Goal: Check status: Check status

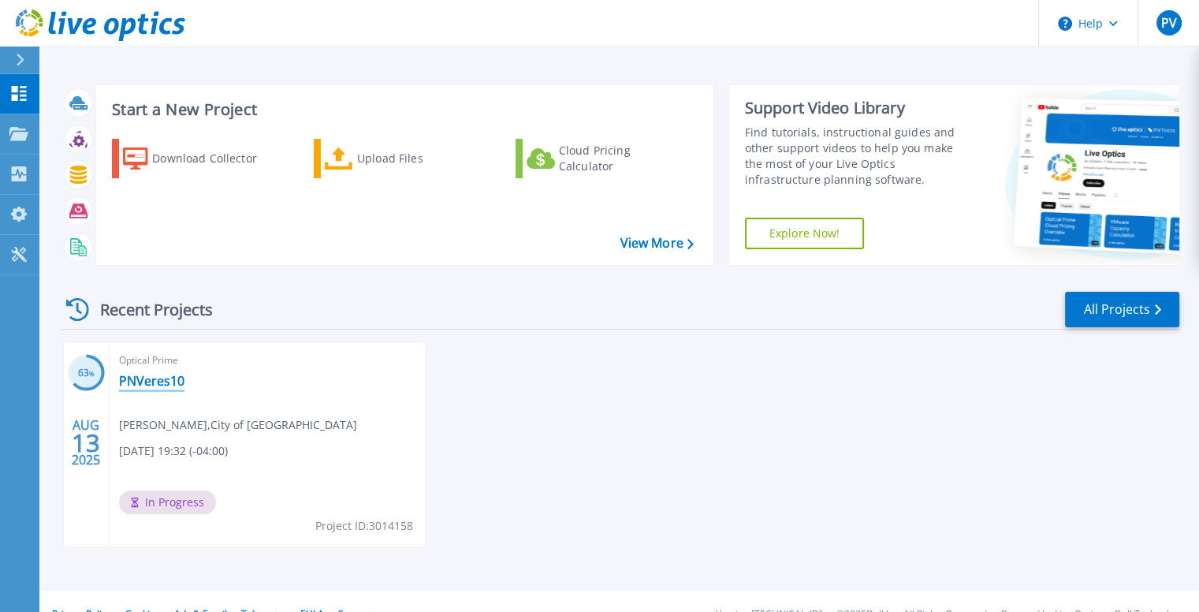
click at [140, 379] on link "PNVeres10" at bounding box center [151, 381] width 65 height 16
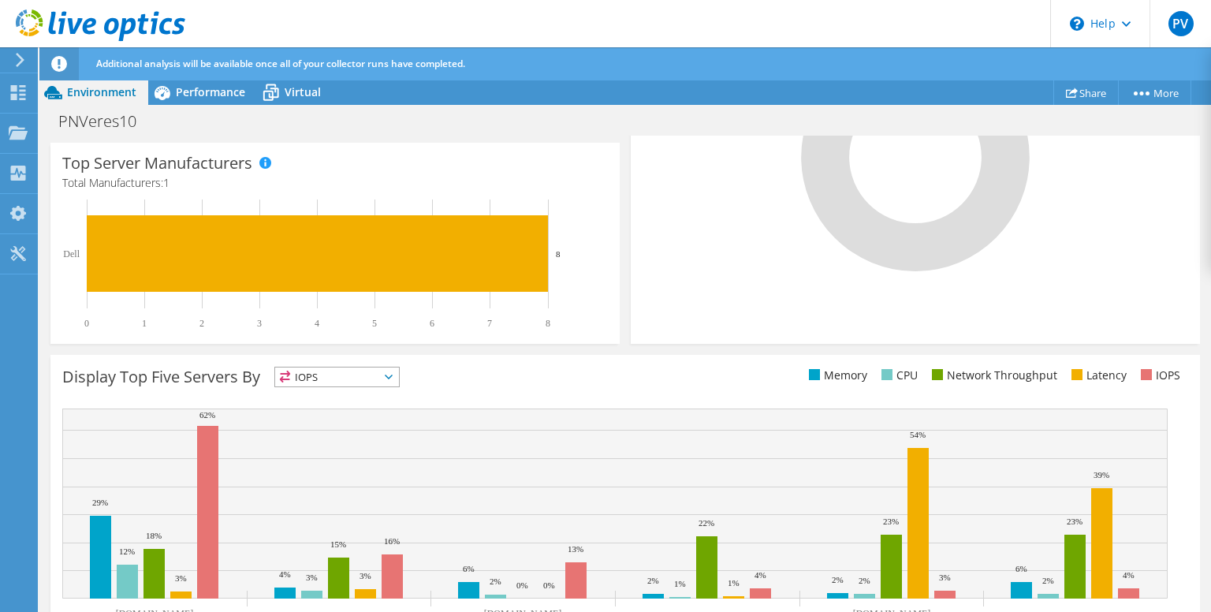
scroll to position [533, 0]
